Goal: Task Accomplishment & Management: Manage account settings

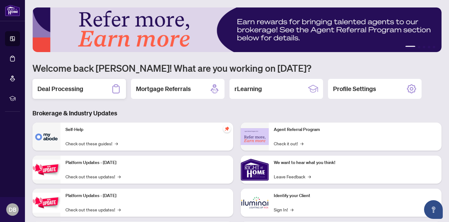
click at [82, 85] on h2 "Deal Processing" at bounding box center [60, 88] width 46 height 9
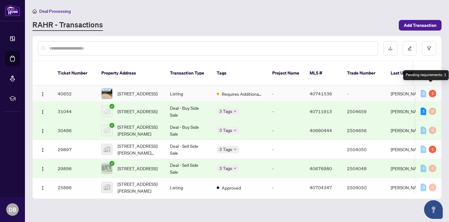
click at [430, 90] on div "1" at bounding box center [431, 93] width 7 height 7
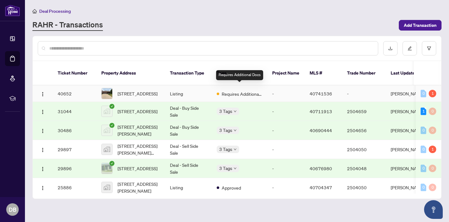
click at [241, 90] on span "Requires Additional Docs" at bounding box center [242, 93] width 41 height 7
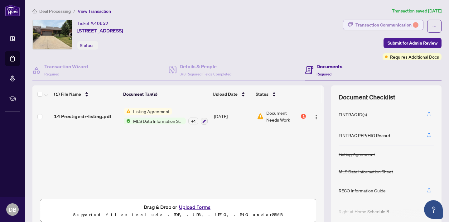
click at [380, 24] on div "Transaction Communication 1" at bounding box center [386, 25] width 63 height 10
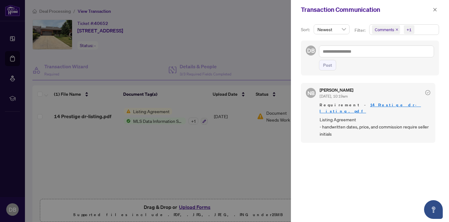
click at [274, 154] on div at bounding box center [224, 111] width 449 height 222
click at [436, 9] on icon "close" at bounding box center [435, 9] width 4 height 4
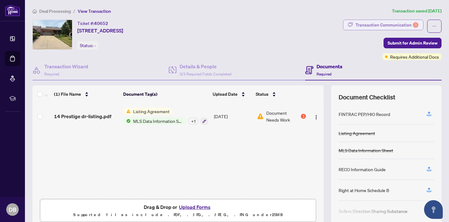
click at [389, 22] on div "Transaction Communication 1" at bounding box center [386, 25] width 63 height 10
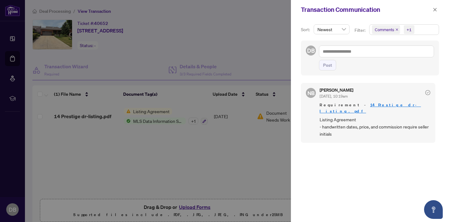
click at [269, 158] on div at bounding box center [224, 111] width 449 height 222
click at [435, 10] on icon "close" at bounding box center [434, 9] width 3 height 3
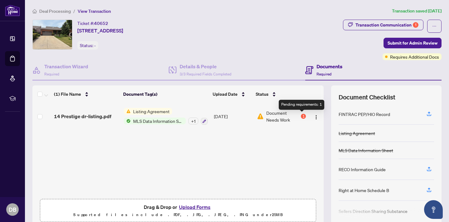
click at [301, 115] on div "1" at bounding box center [303, 116] width 5 height 5
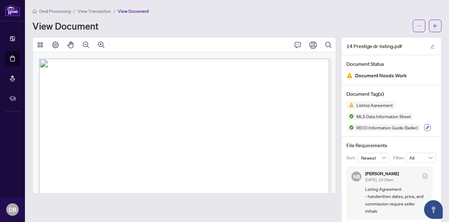
click at [427, 127] on icon "button" at bounding box center [427, 127] width 3 height 3
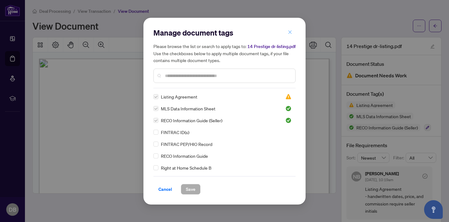
click at [292, 31] on icon "close" at bounding box center [290, 32] width 4 height 4
